Goal: Navigation & Orientation: Find specific page/section

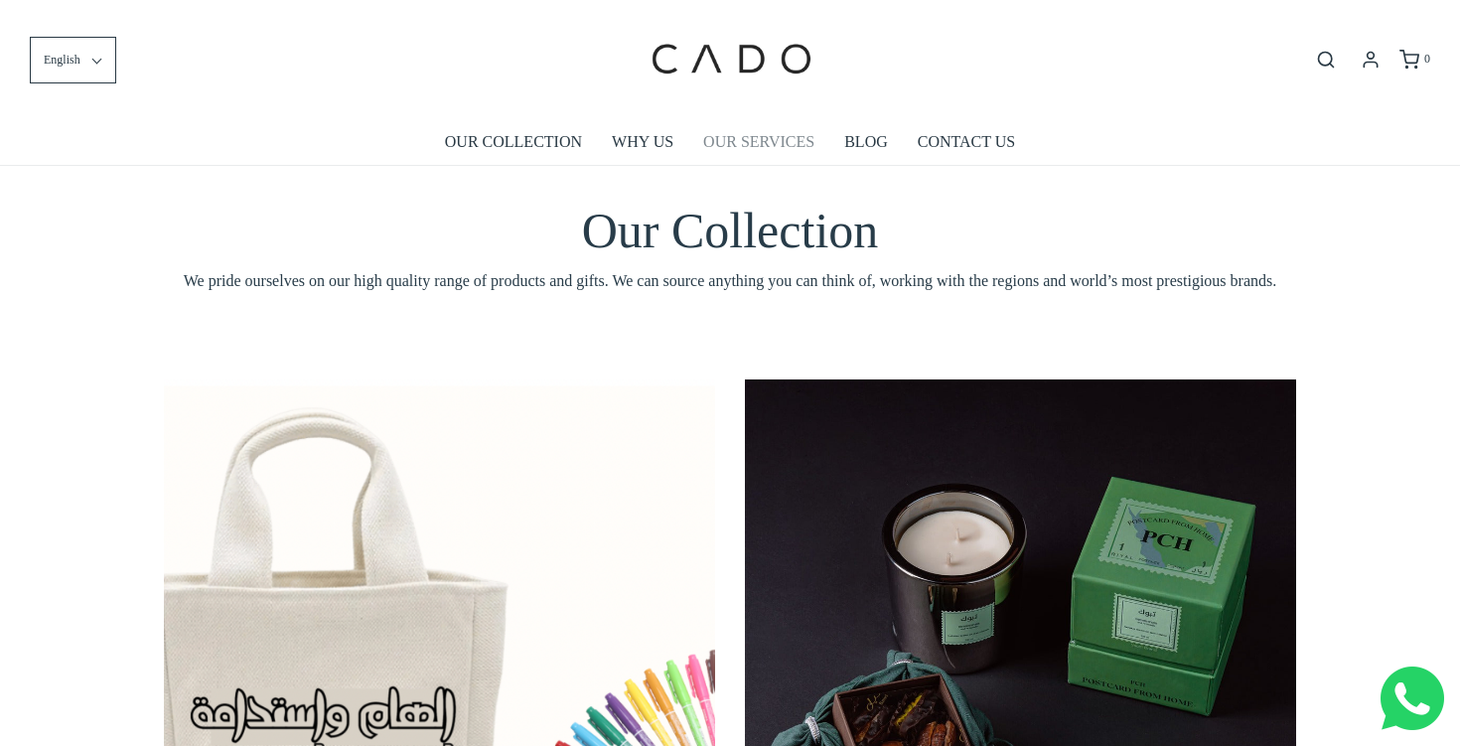
click at [750, 157] on link "OUR SERVICES" at bounding box center [758, 142] width 111 height 46
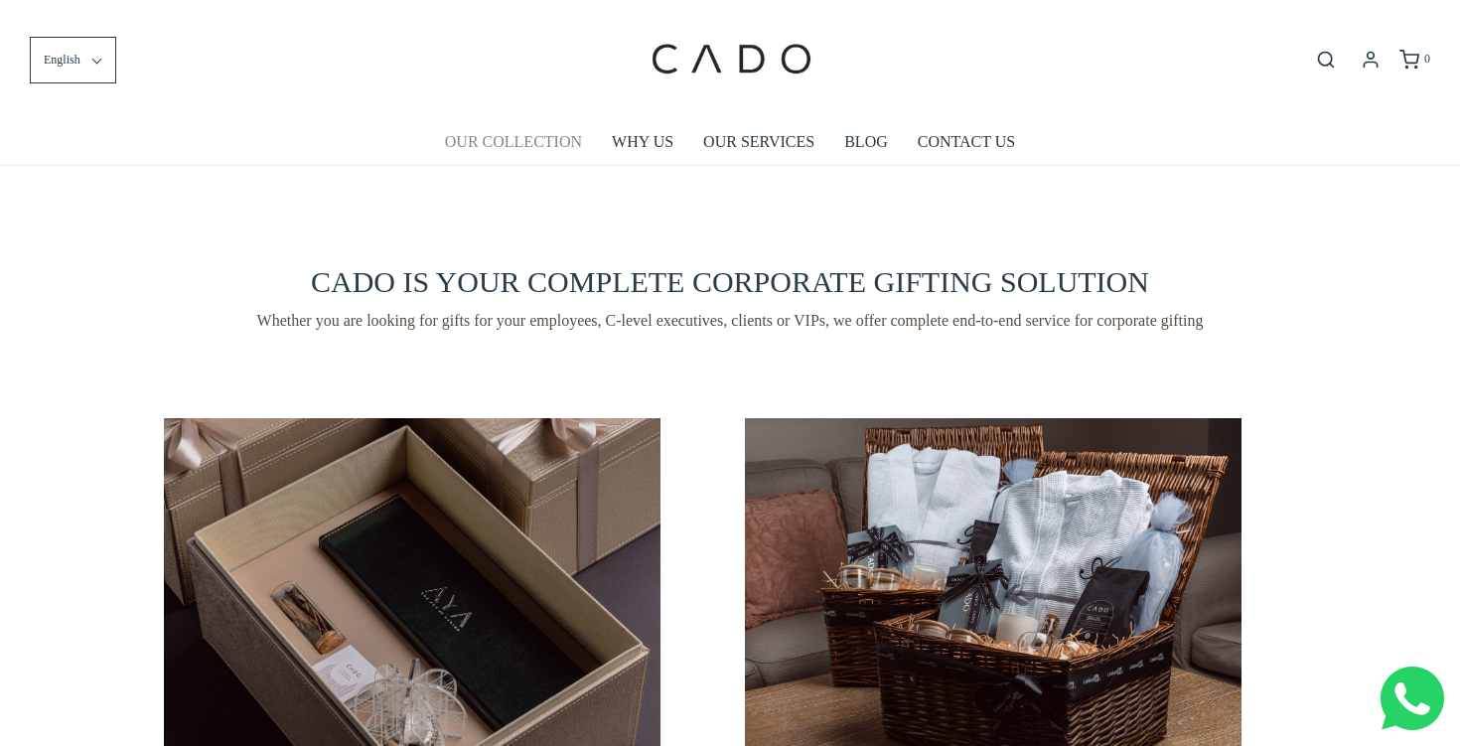
click at [544, 136] on link "OUR COLLECTION" at bounding box center [513, 142] width 137 height 46
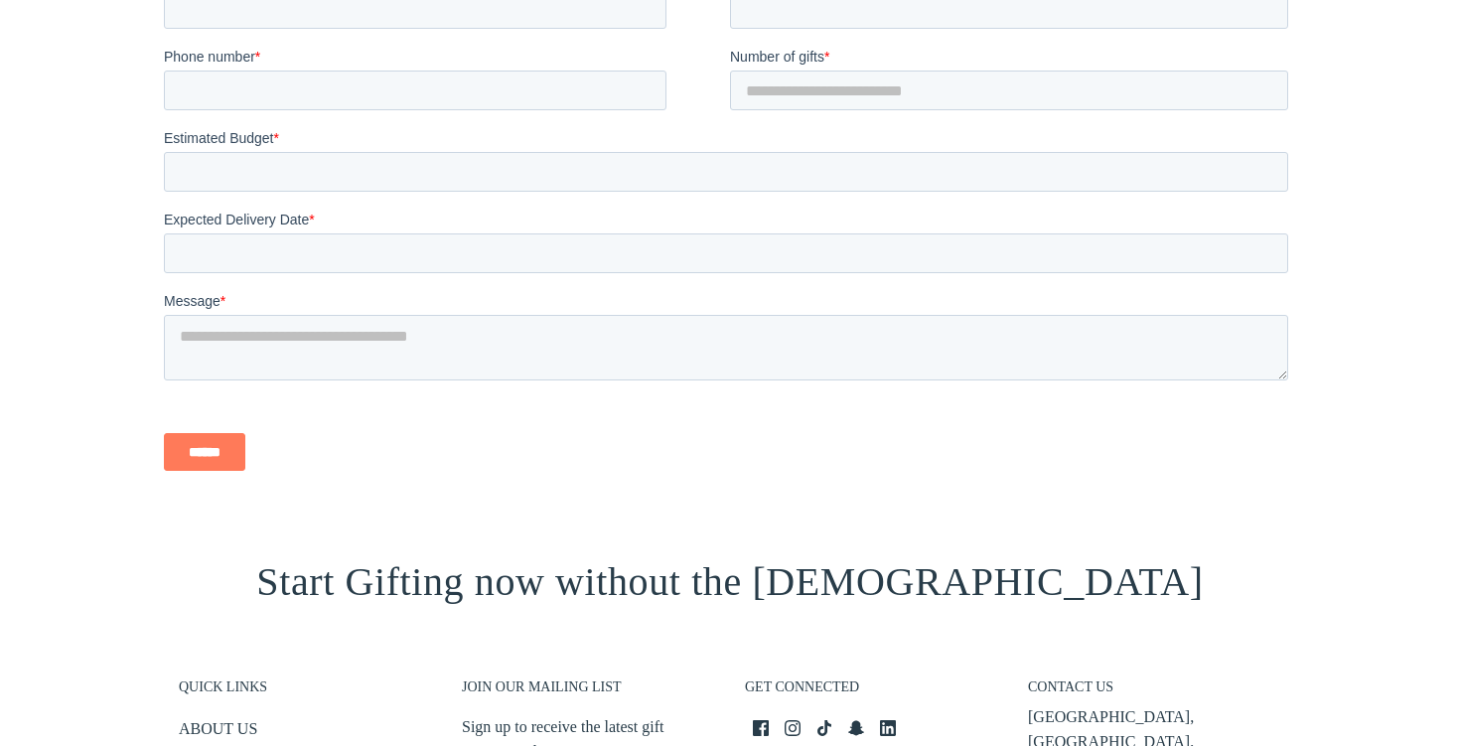
scroll to position [2522, 0]
